Goal: Information Seeking & Learning: Learn about a topic

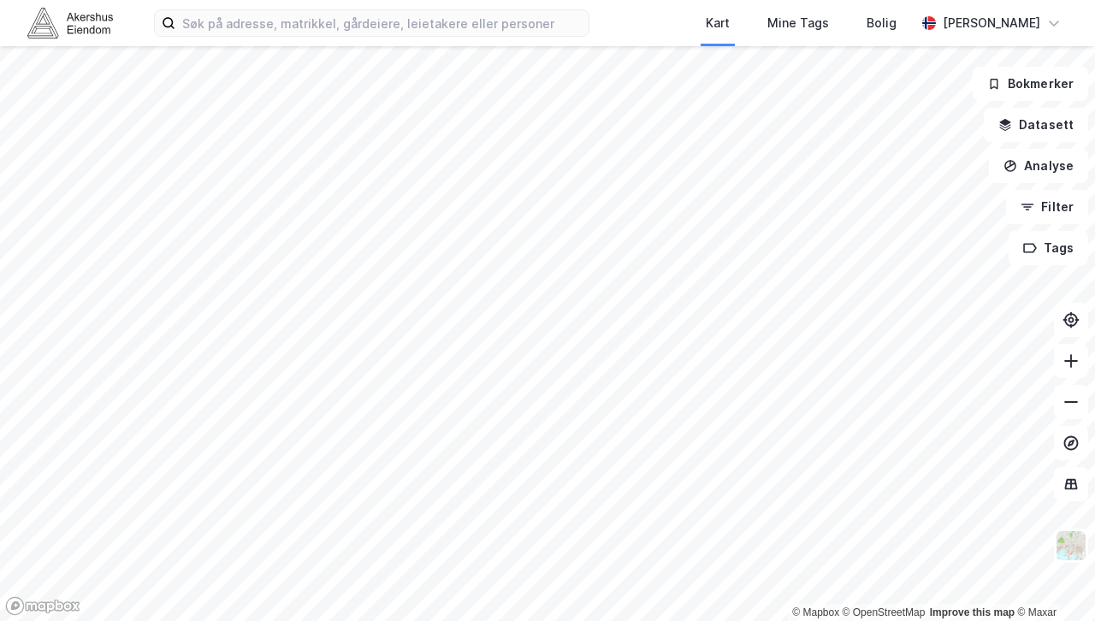
click at [436, 39] on div "Kart Mine Tags [PERSON_NAME] [PERSON_NAME]" at bounding box center [547, 23] width 1095 height 46
click at [428, 9] on label at bounding box center [371, 22] width 435 height 27
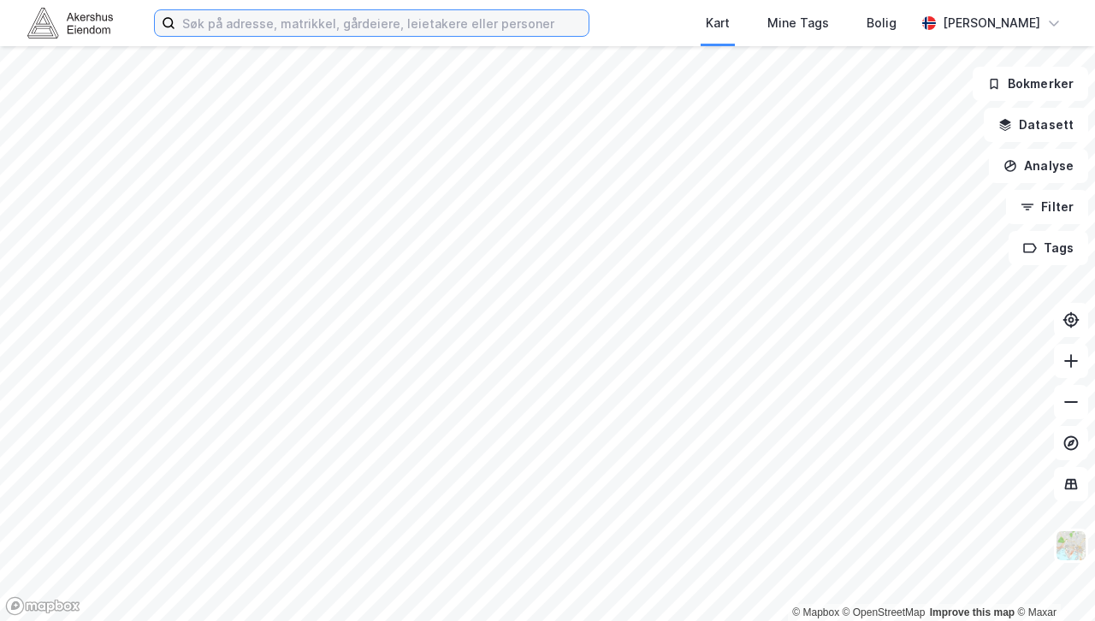
click at [428, 10] on input at bounding box center [381, 23] width 413 height 26
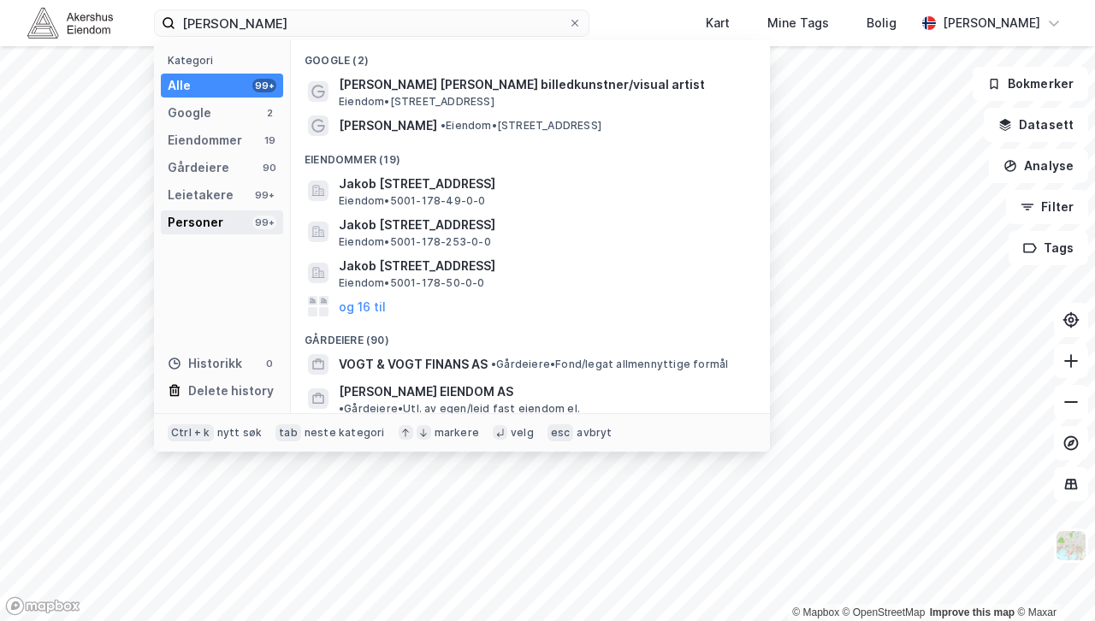
click at [214, 221] on div "Personer" at bounding box center [196, 222] width 56 height 21
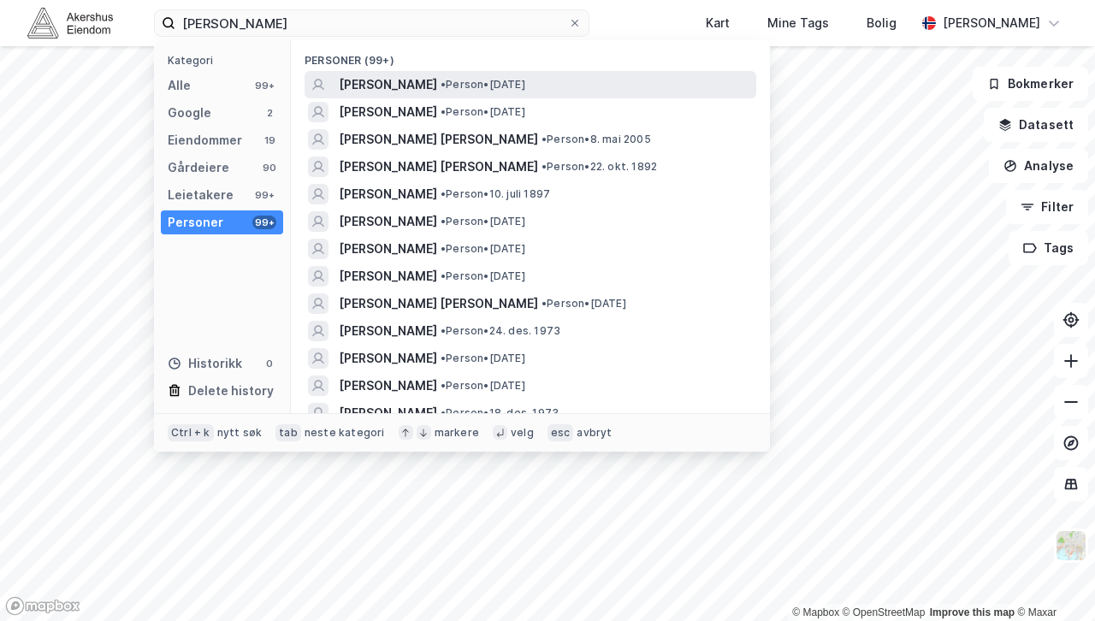
click at [489, 77] on div "[PERSON_NAME] • Person • [DATE]" at bounding box center [546, 84] width 414 height 21
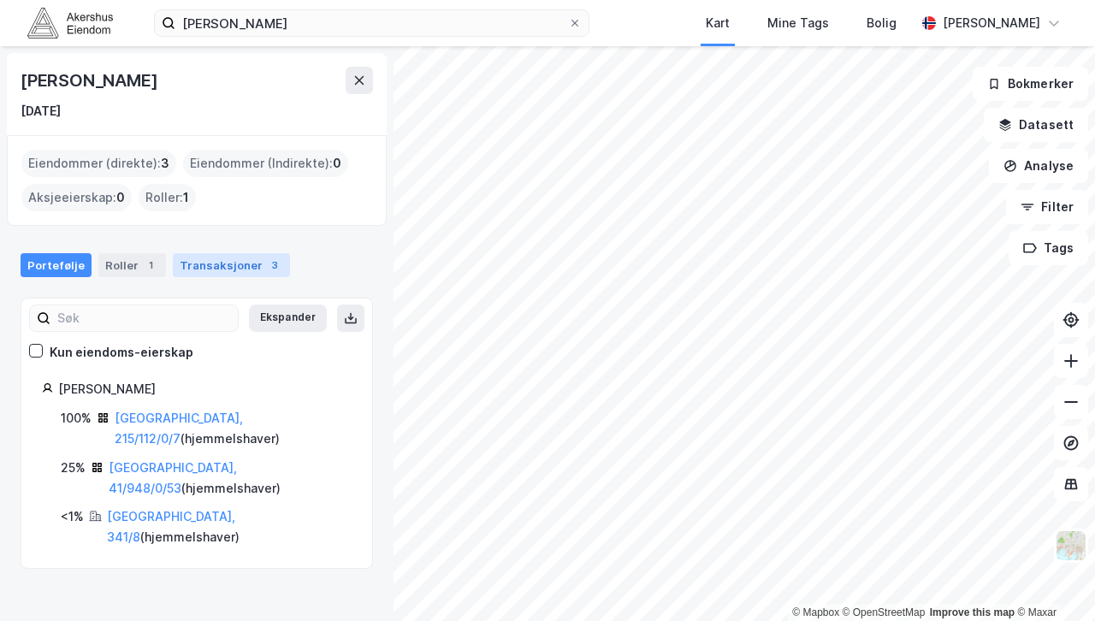
click at [266, 261] on div "3" at bounding box center [274, 265] width 17 height 17
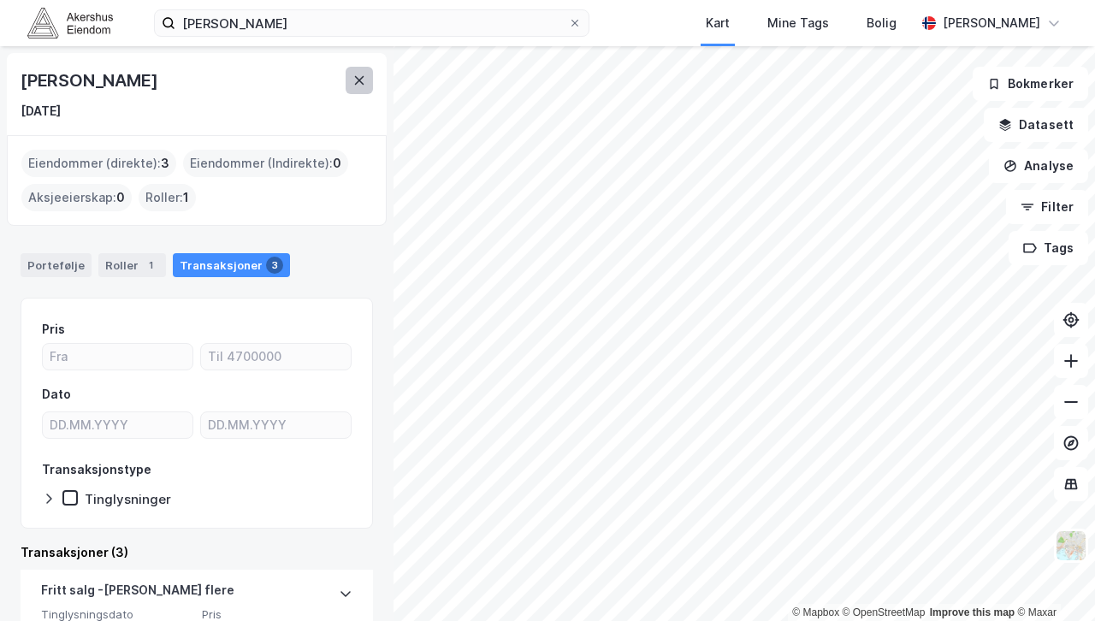
click at [357, 74] on icon at bounding box center [359, 81] width 14 height 14
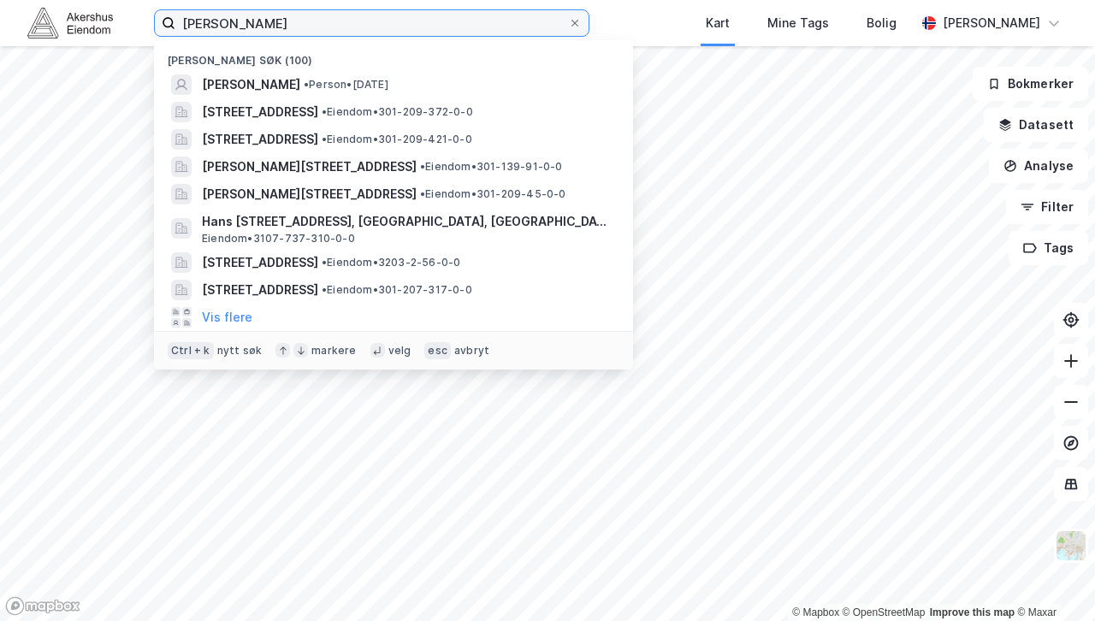
click at [350, 24] on input "[PERSON_NAME]" at bounding box center [371, 23] width 392 height 26
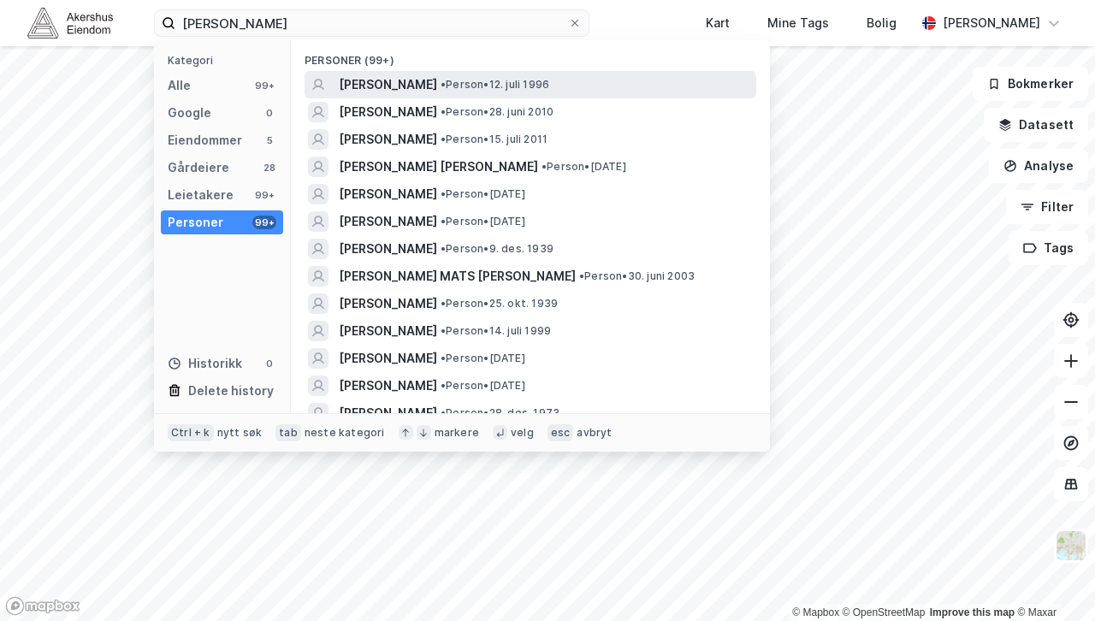
click at [391, 79] on span "[PERSON_NAME]" at bounding box center [388, 84] width 98 height 21
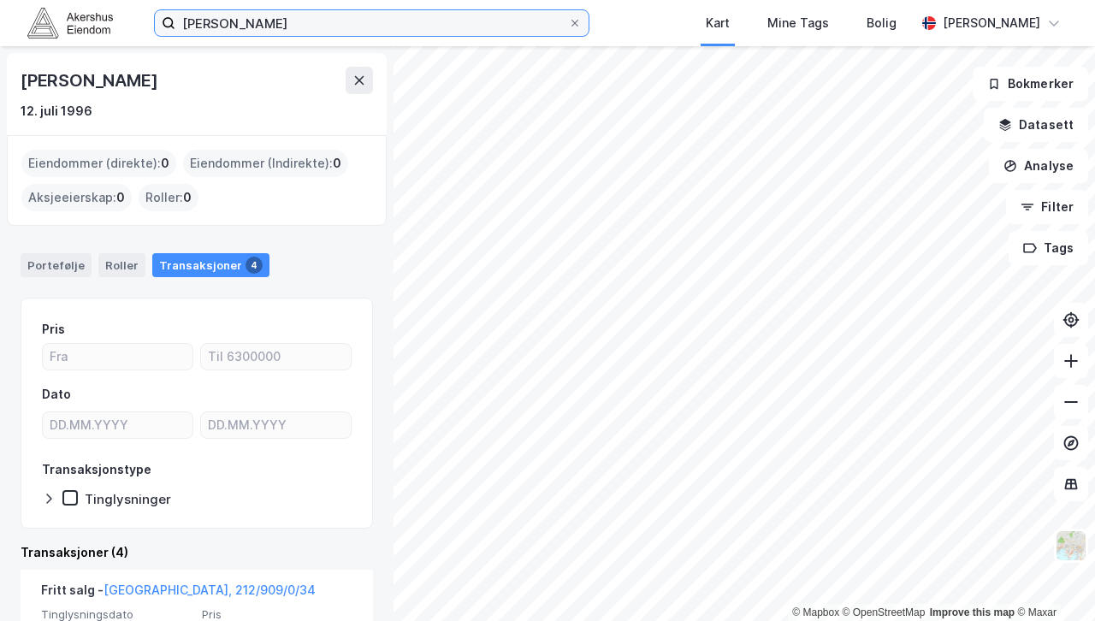
click at [359, 20] on input "[PERSON_NAME]" at bounding box center [371, 23] width 392 height 26
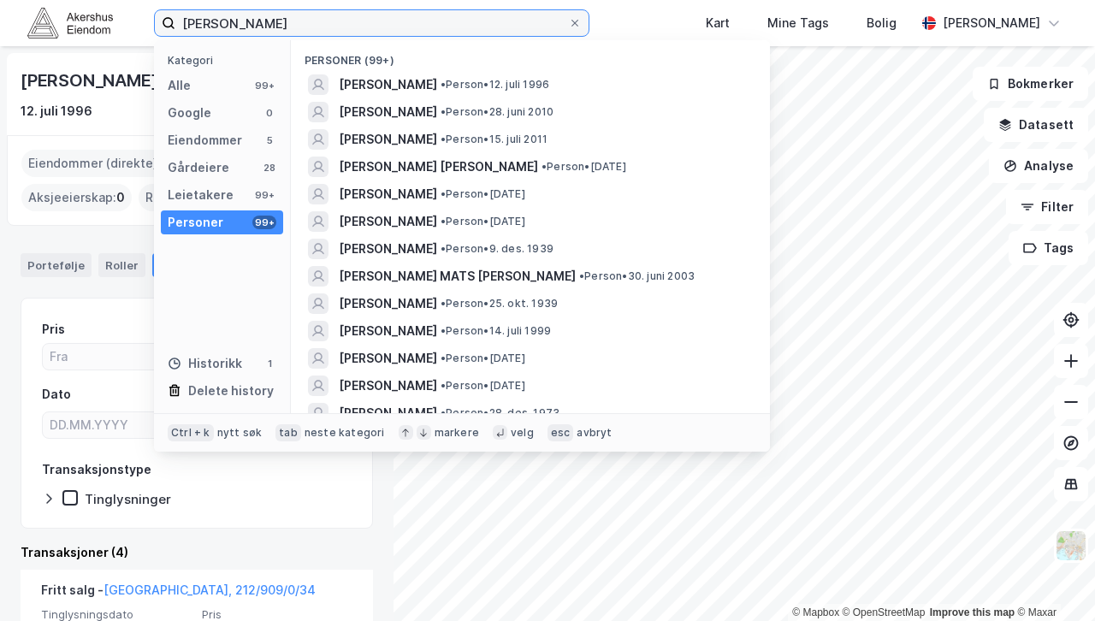
click at [359, 20] on input "[PERSON_NAME]" at bounding box center [371, 23] width 392 height 26
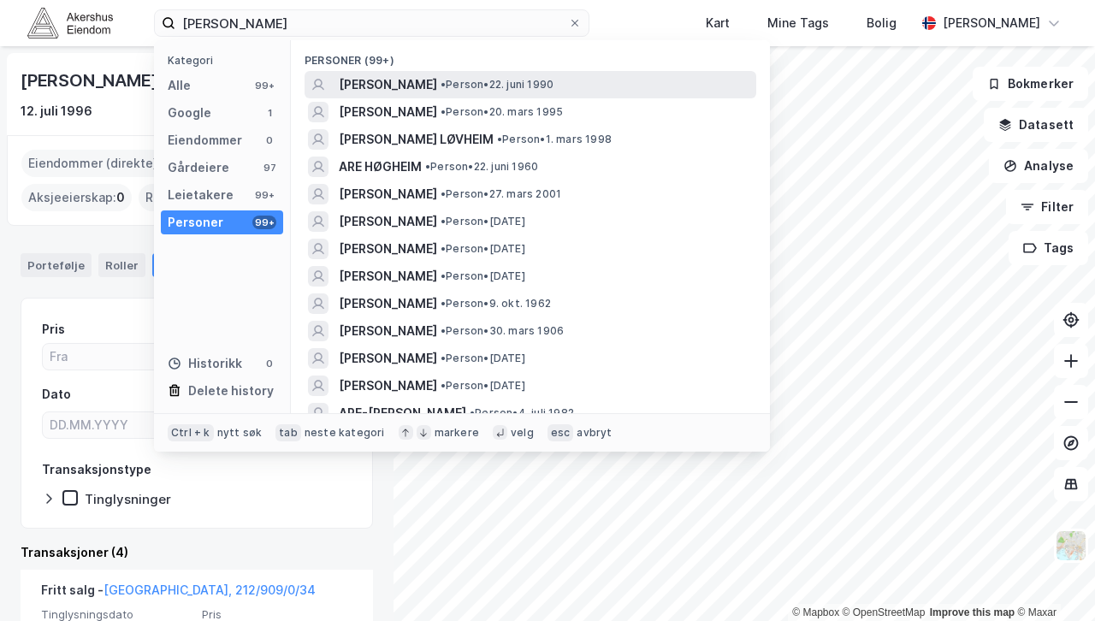
click at [409, 80] on span "[PERSON_NAME]" at bounding box center [388, 84] width 98 height 21
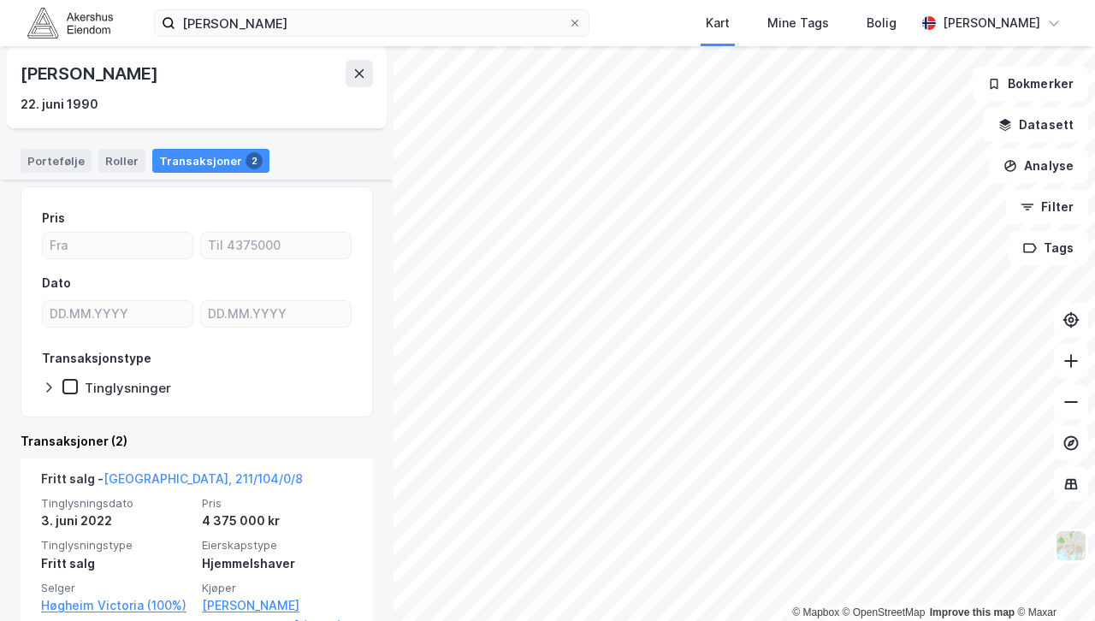
scroll to position [109, 0]
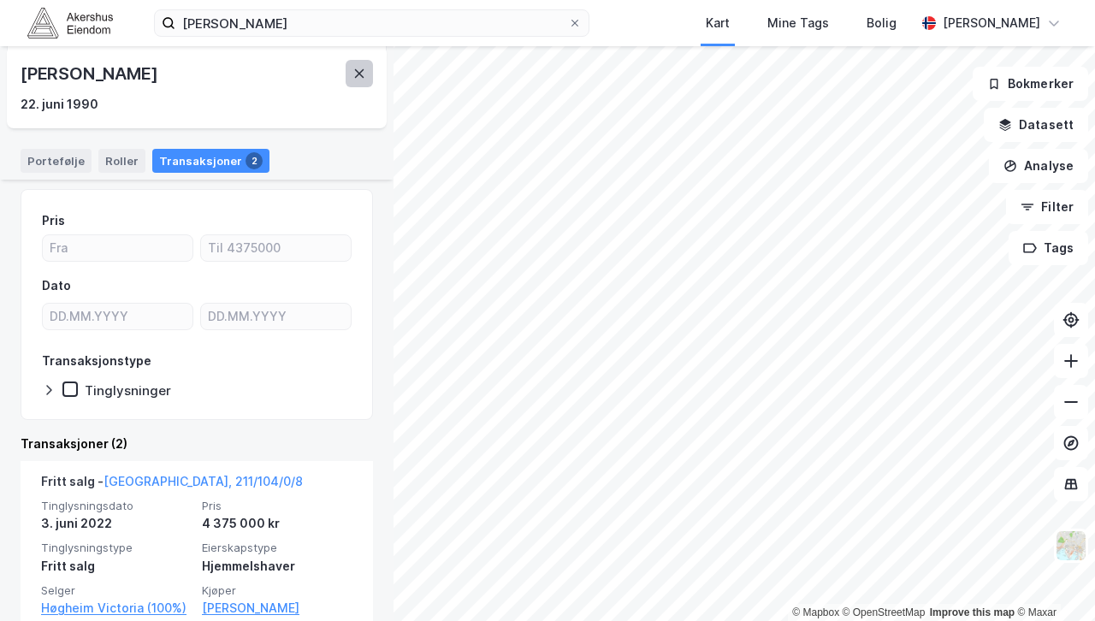
click at [363, 75] on icon at bounding box center [359, 74] width 14 height 14
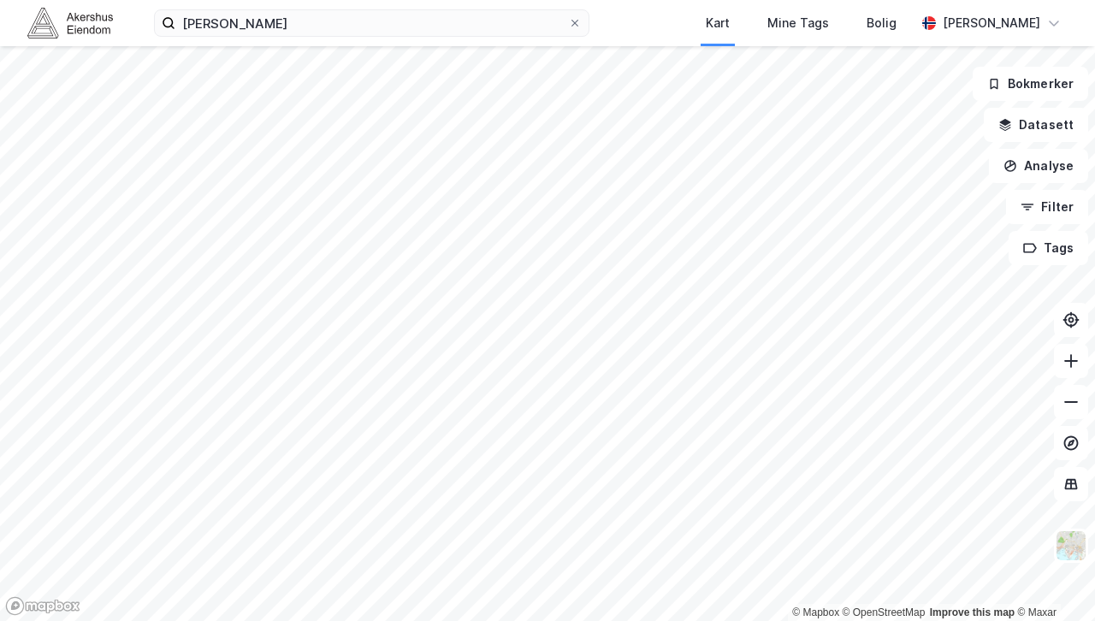
click at [340, 8] on div "[PERSON_NAME] Kart Mine Tags [PERSON_NAME] [PERSON_NAME]" at bounding box center [547, 23] width 1095 height 46
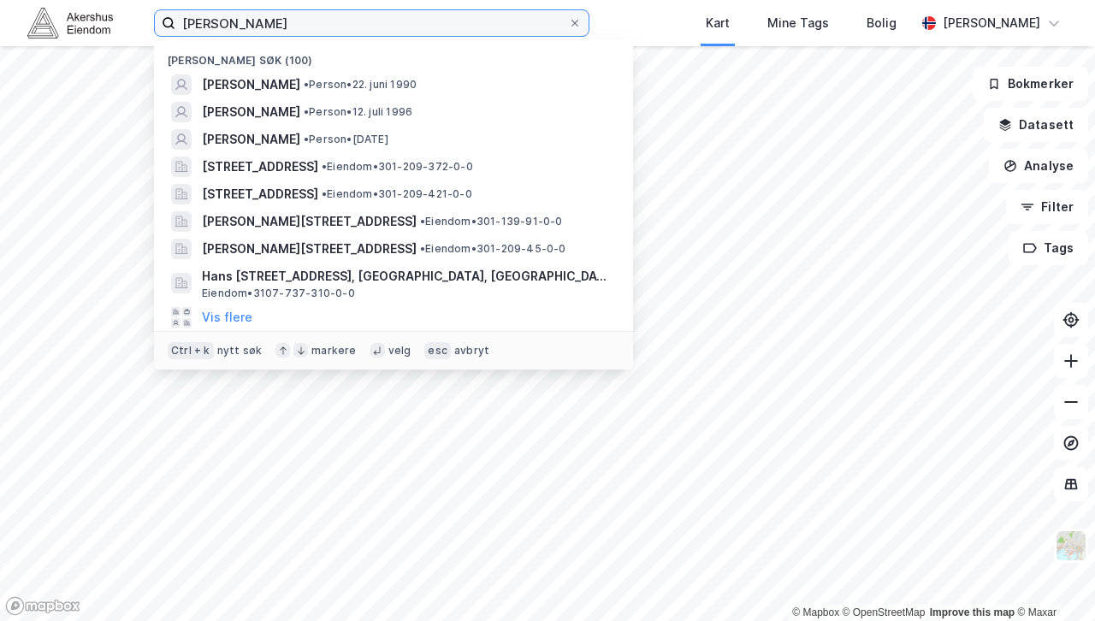
click at [328, 19] on input "[PERSON_NAME]" at bounding box center [371, 23] width 392 height 26
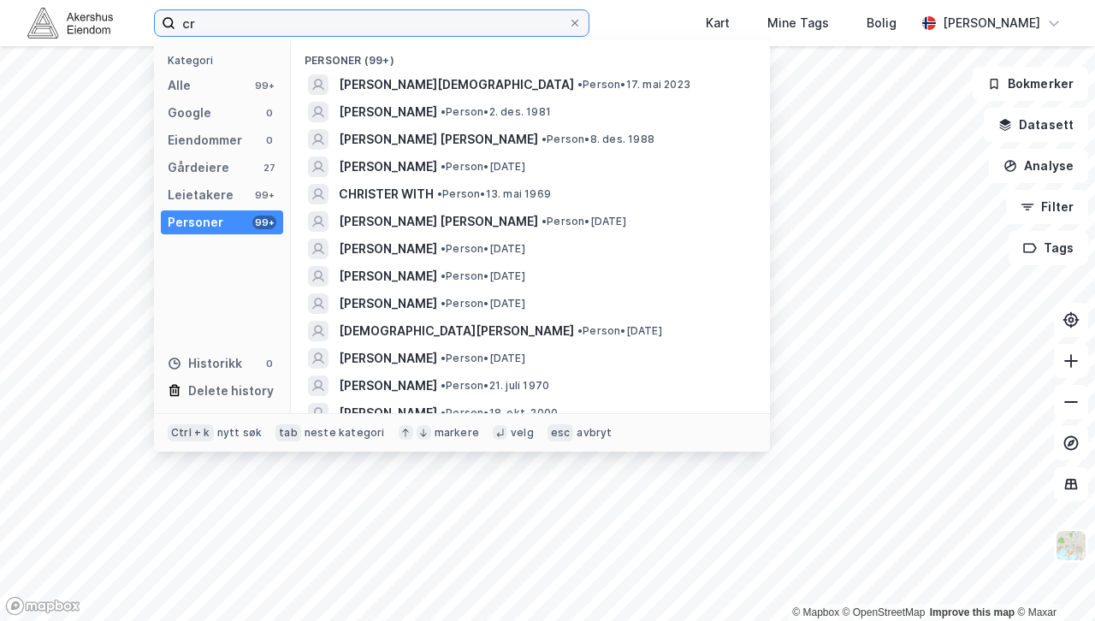
type input "c"
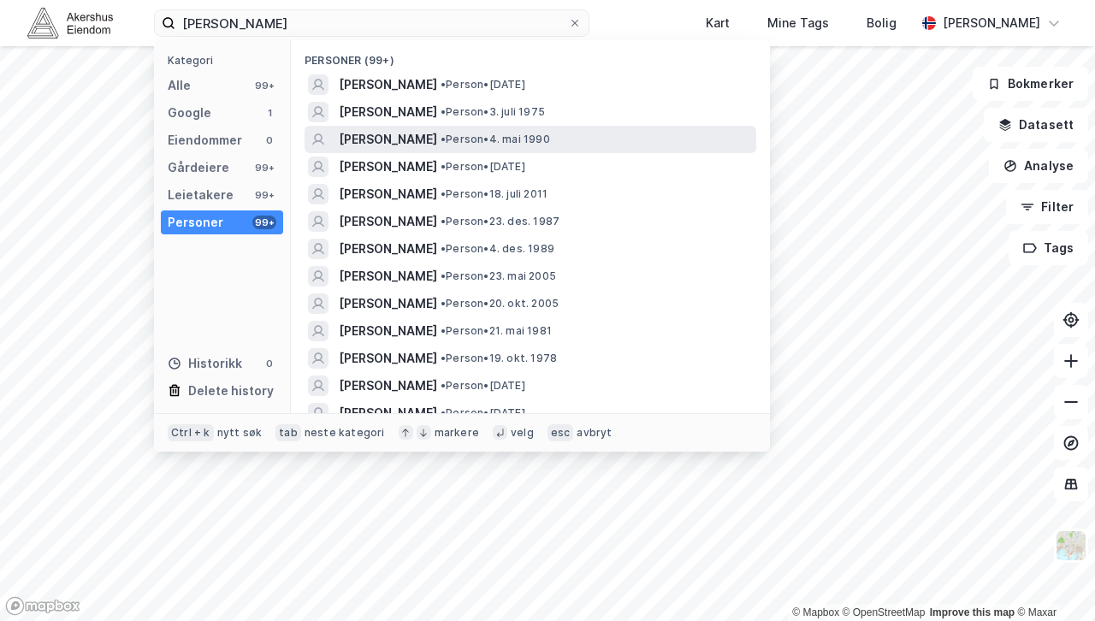
click at [395, 133] on span "[PERSON_NAME]" at bounding box center [388, 139] width 98 height 21
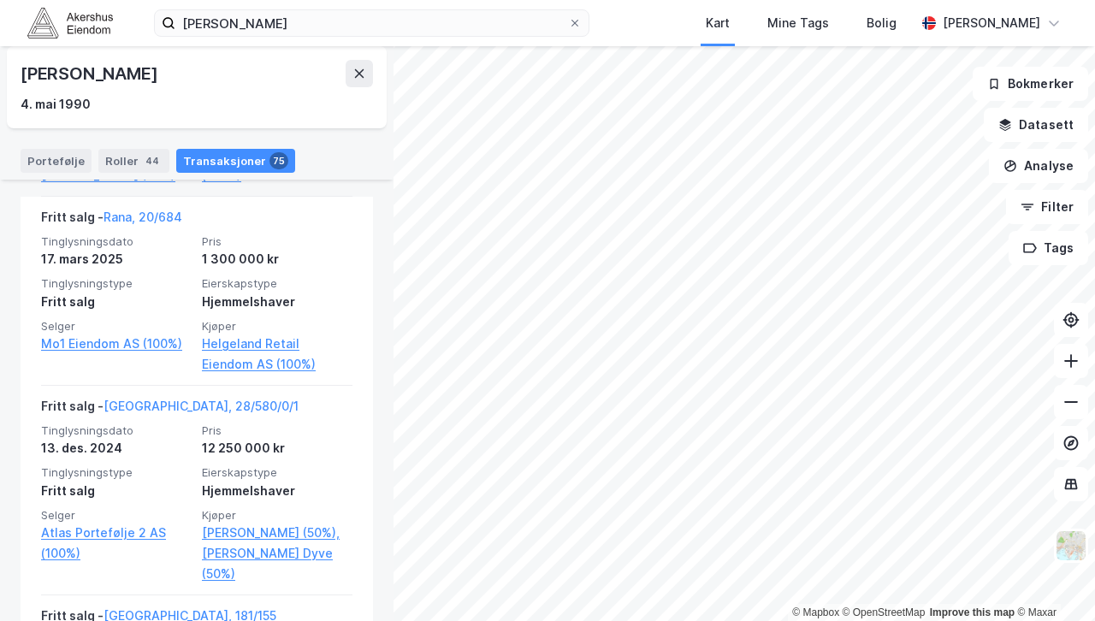
scroll to position [563, 0]
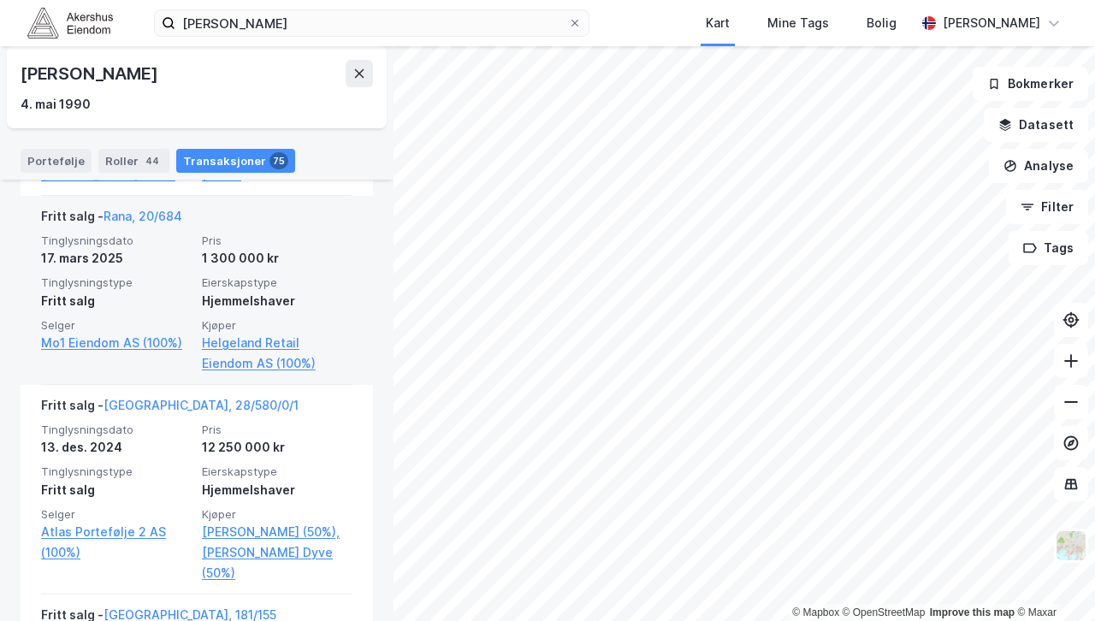
click at [303, 245] on span "Pris" at bounding box center [277, 240] width 151 height 15
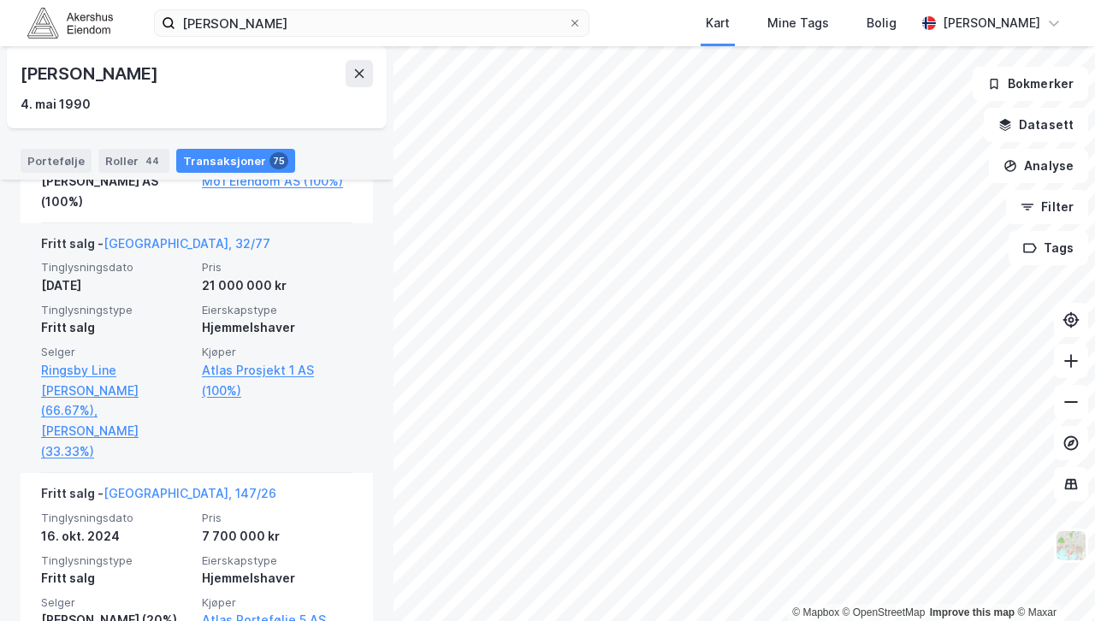
scroll to position [1393, 0]
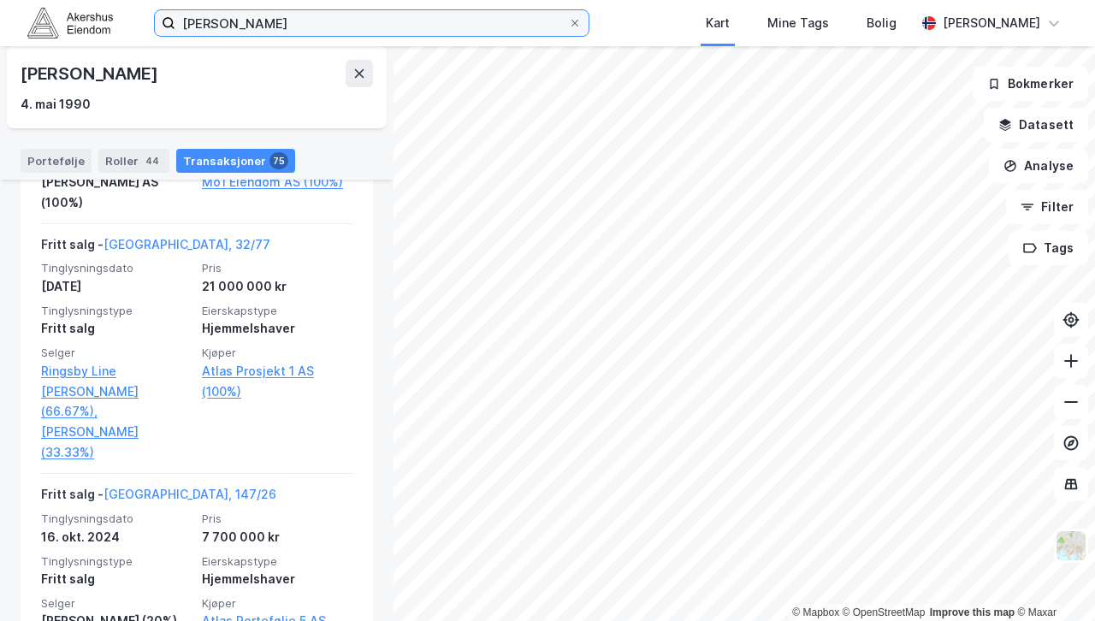
click at [314, 15] on input "[PERSON_NAME]" at bounding box center [371, 23] width 392 height 26
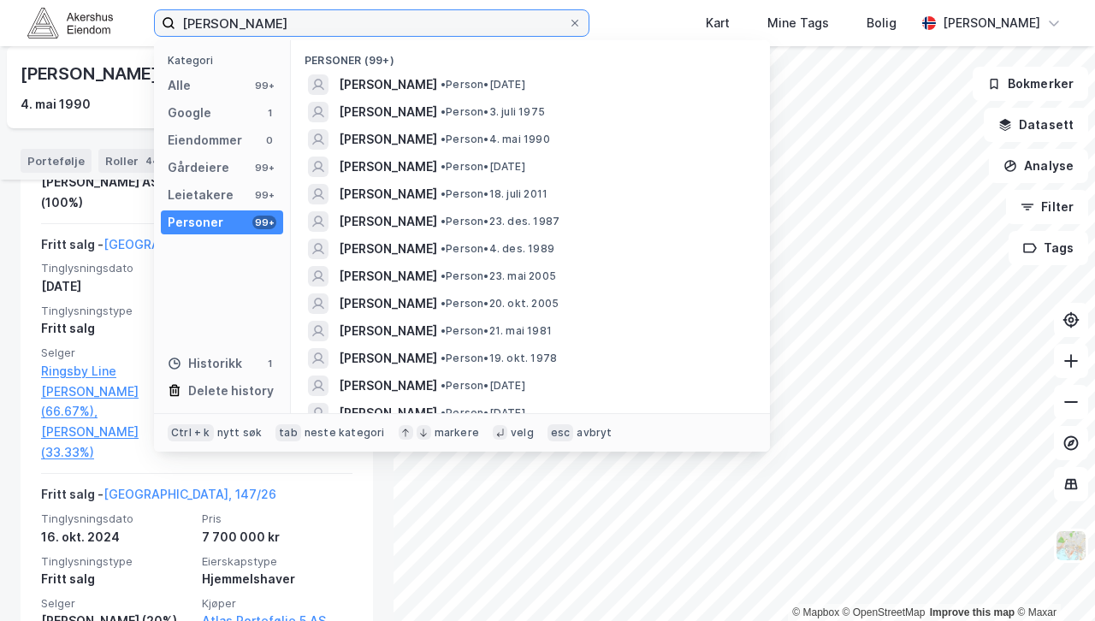
click at [314, 15] on input "[PERSON_NAME]" at bounding box center [371, 23] width 392 height 26
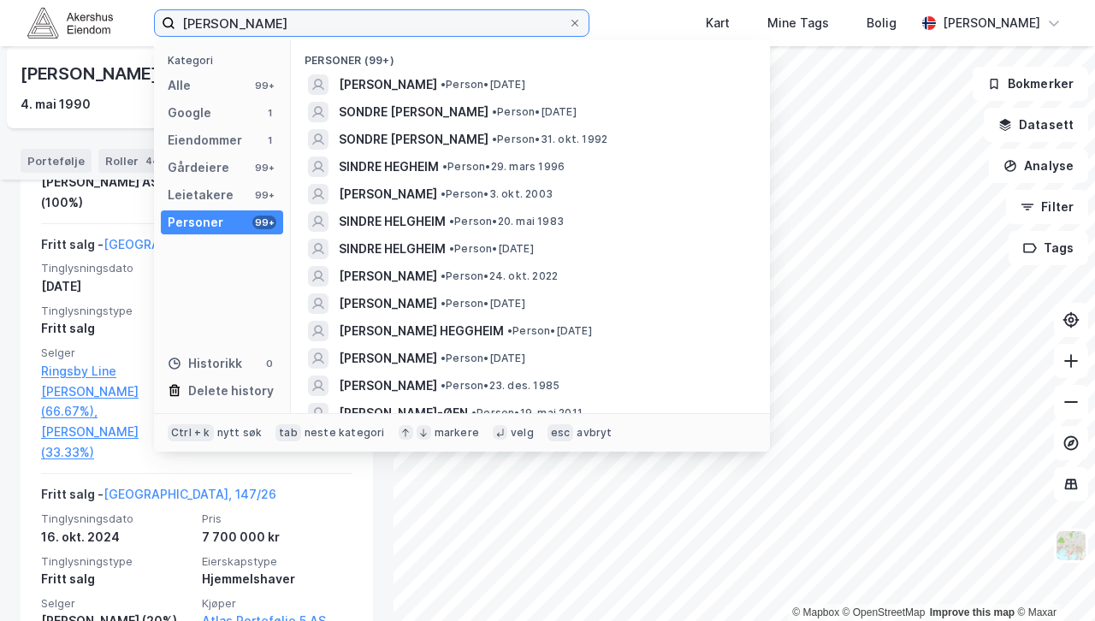
type input "[PERSON_NAME]"
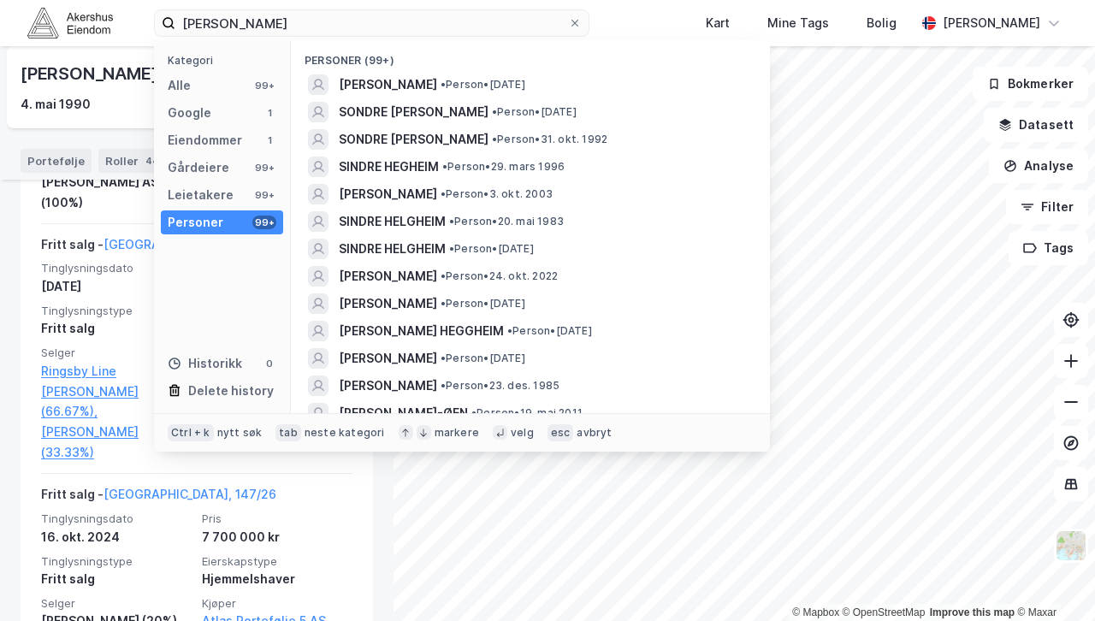
click at [388, 92] on span "[PERSON_NAME]" at bounding box center [388, 84] width 98 height 21
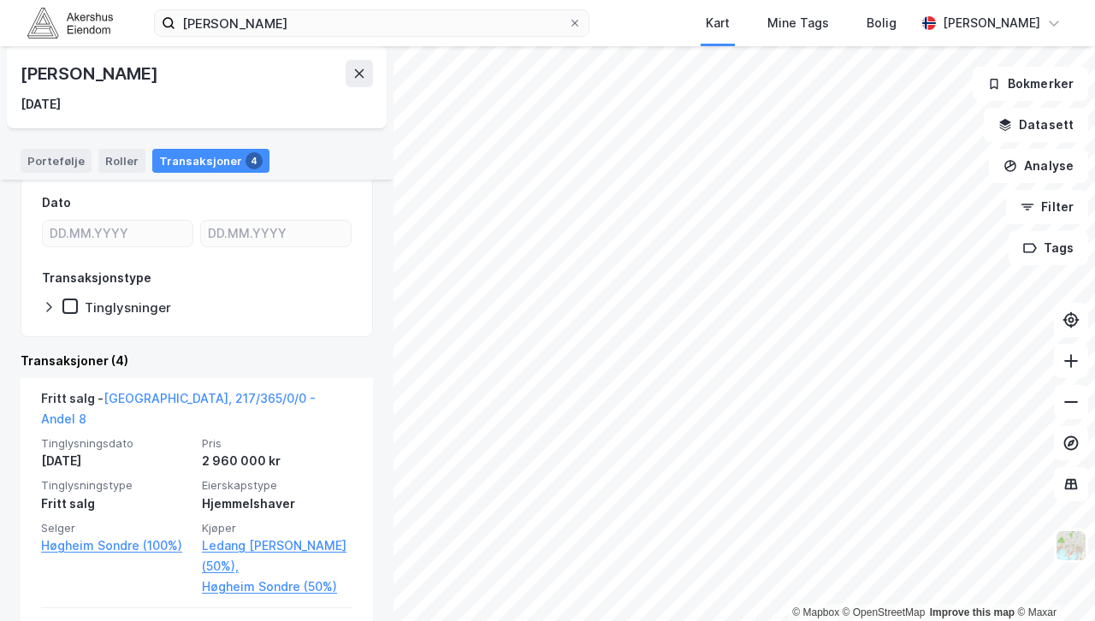
scroll to position [125, 0]
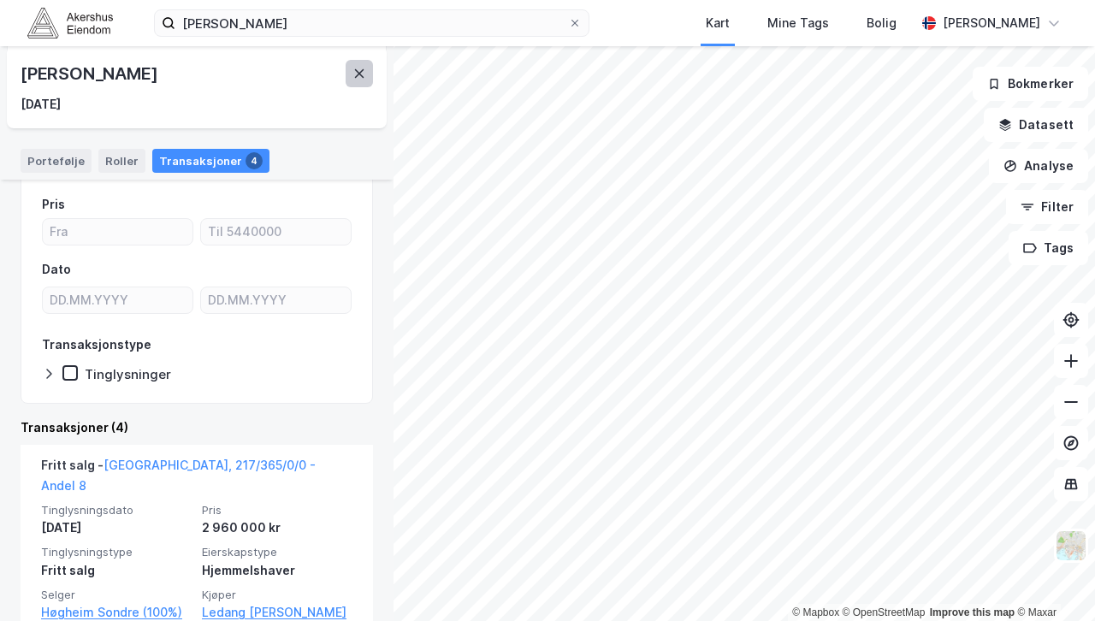
click at [354, 60] on button at bounding box center [358, 73] width 27 height 27
